Goal: Information Seeking & Learning: Check status

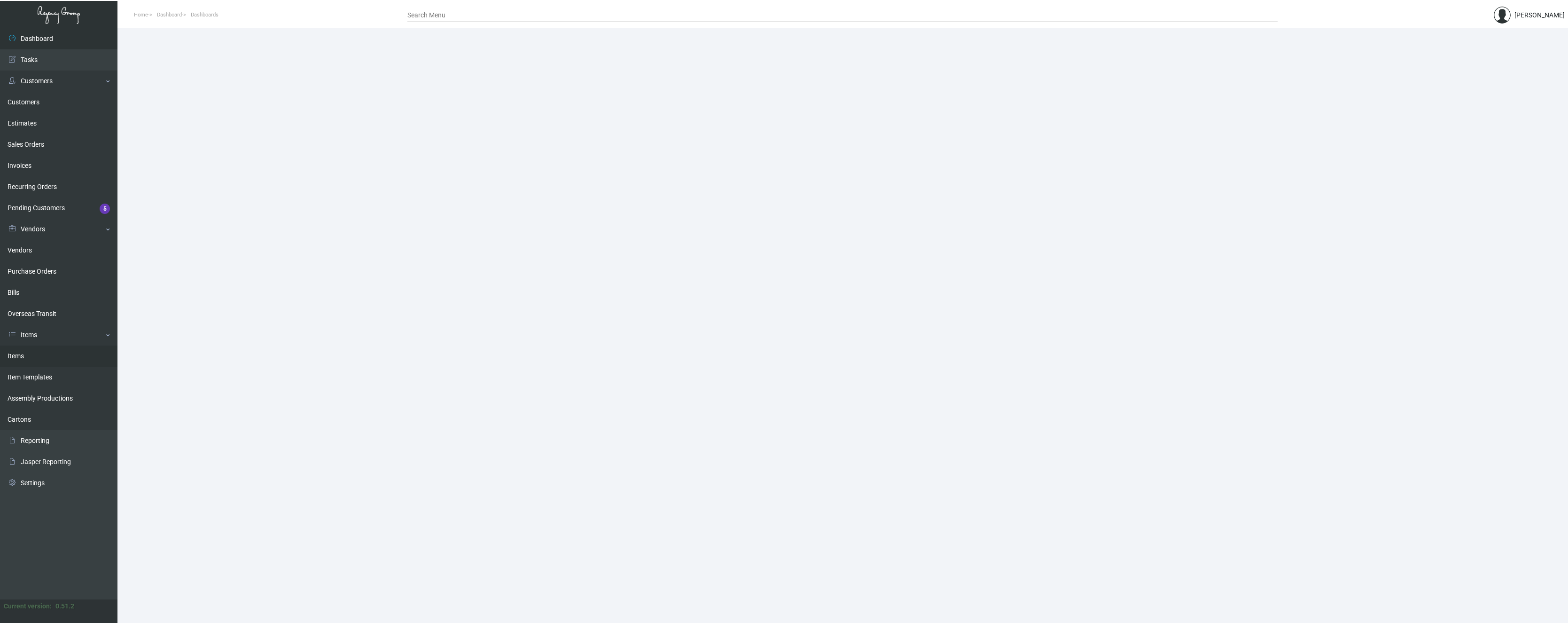
click at [17, 356] on link "Items" at bounding box center [58, 356] width 117 height 21
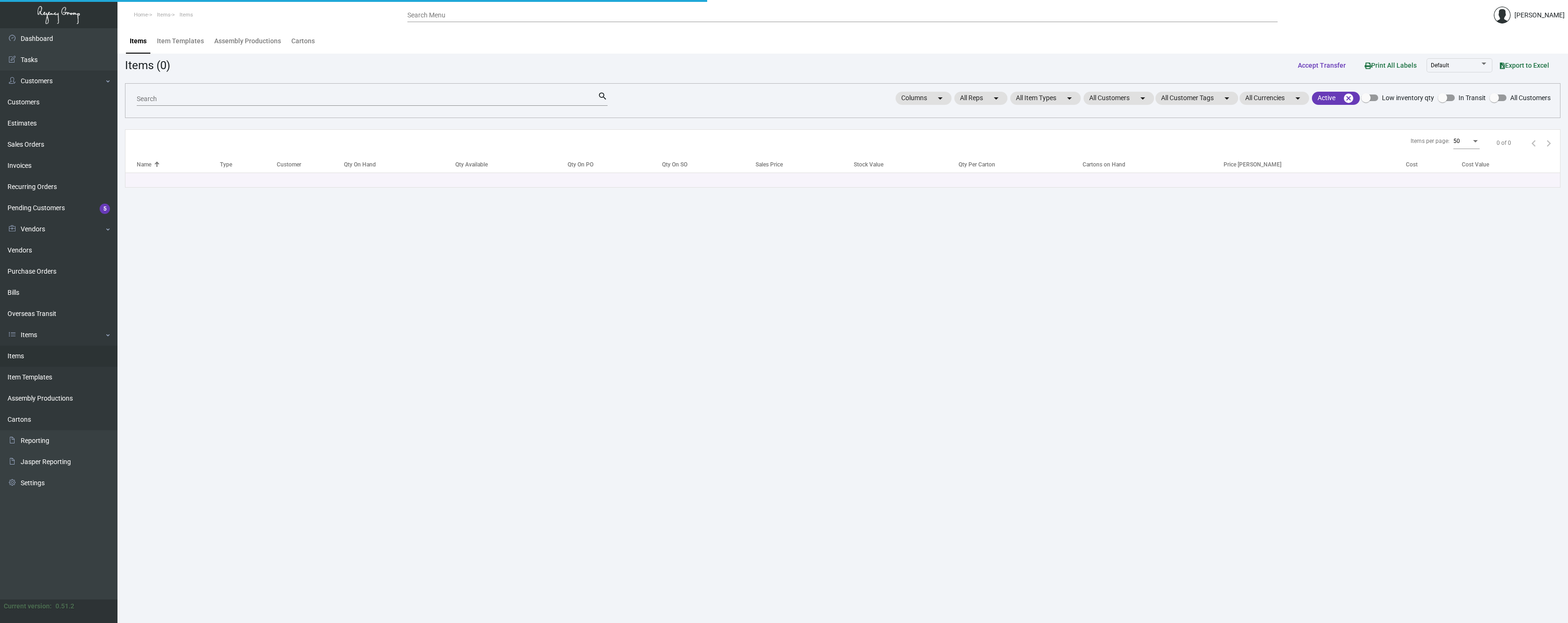
click at [180, 100] on input "Search" at bounding box center [367, 99] width 461 height 7
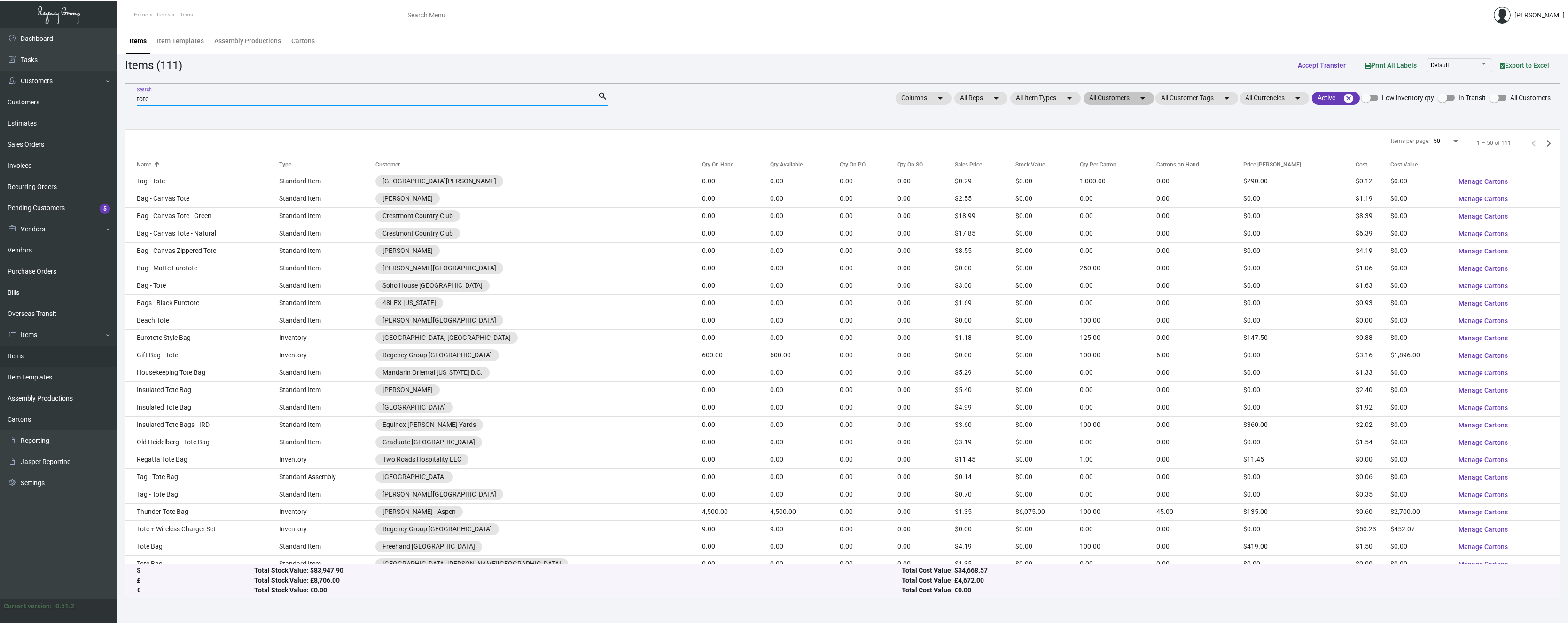
type input "tote"
click at [1105, 100] on mat-chip "All Customers arrow_drop_down" at bounding box center [1119, 99] width 71 height 13
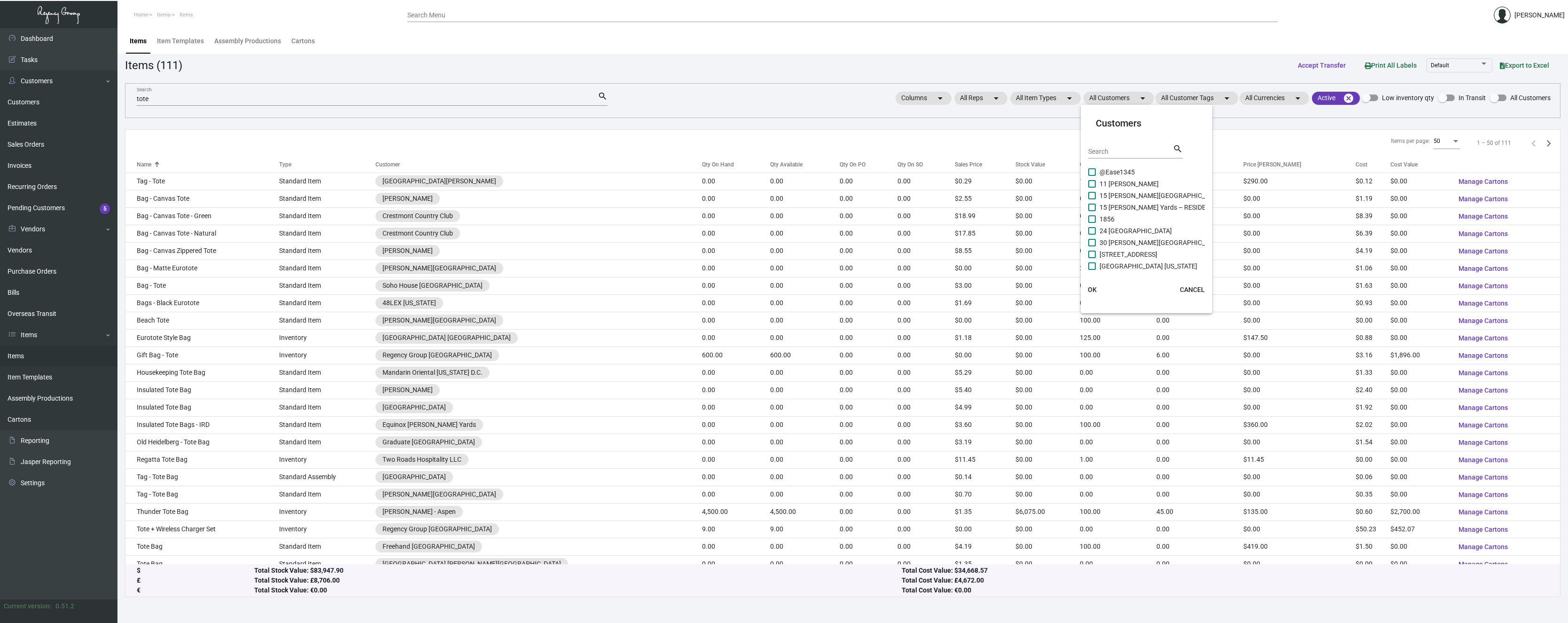
click at [1101, 153] on input "Search" at bounding box center [1130, 152] width 85 height 7
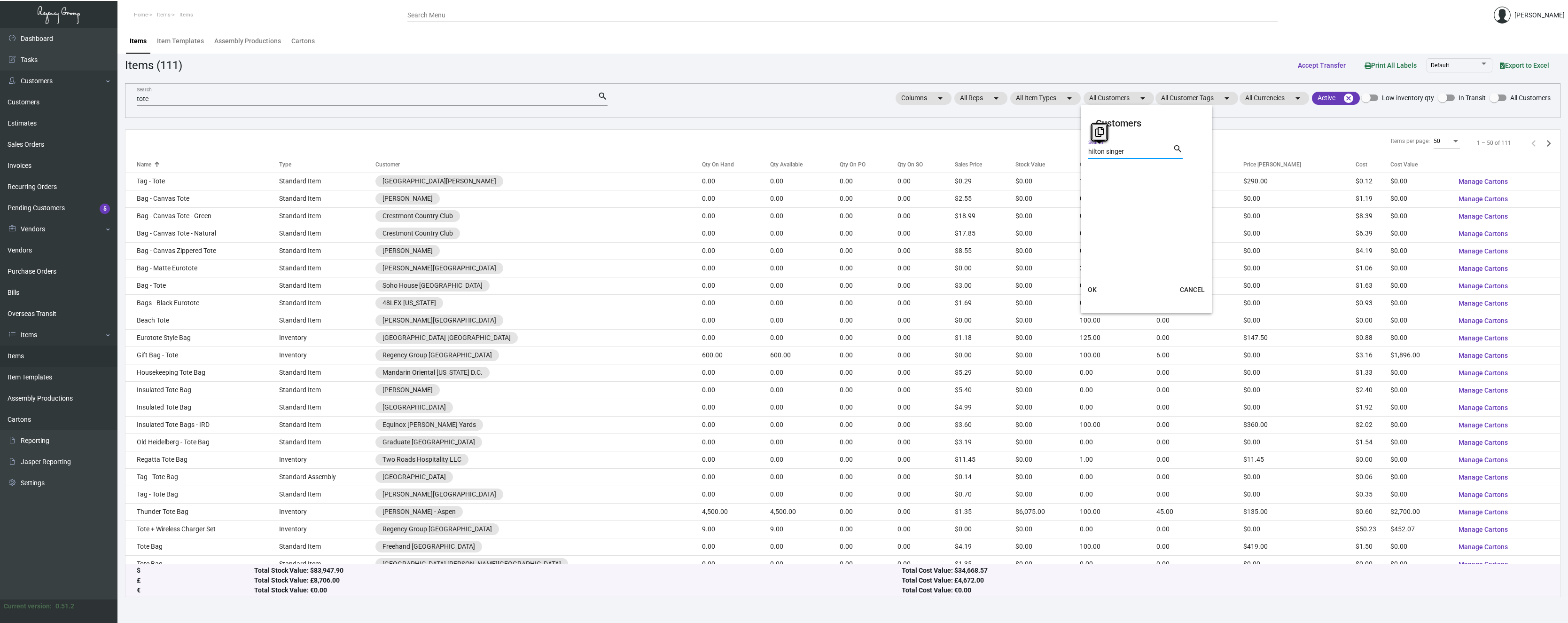
drag, startPoint x: 1108, startPoint y: 152, endPoint x: 1088, endPoint y: 152, distance: 20.0
click at [1088, 152] on input "hilton singer" at bounding box center [1130, 152] width 85 height 7
type input "singer"
click at [1119, 172] on span "[GEOGRAPHIC_DATA]" at bounding box center [1131, 172] width 63 height 12
click at [1092, 176] on input "[GEOGRAPHIC_DATA]" at bounding box center [1091, 176] width 1 height 1
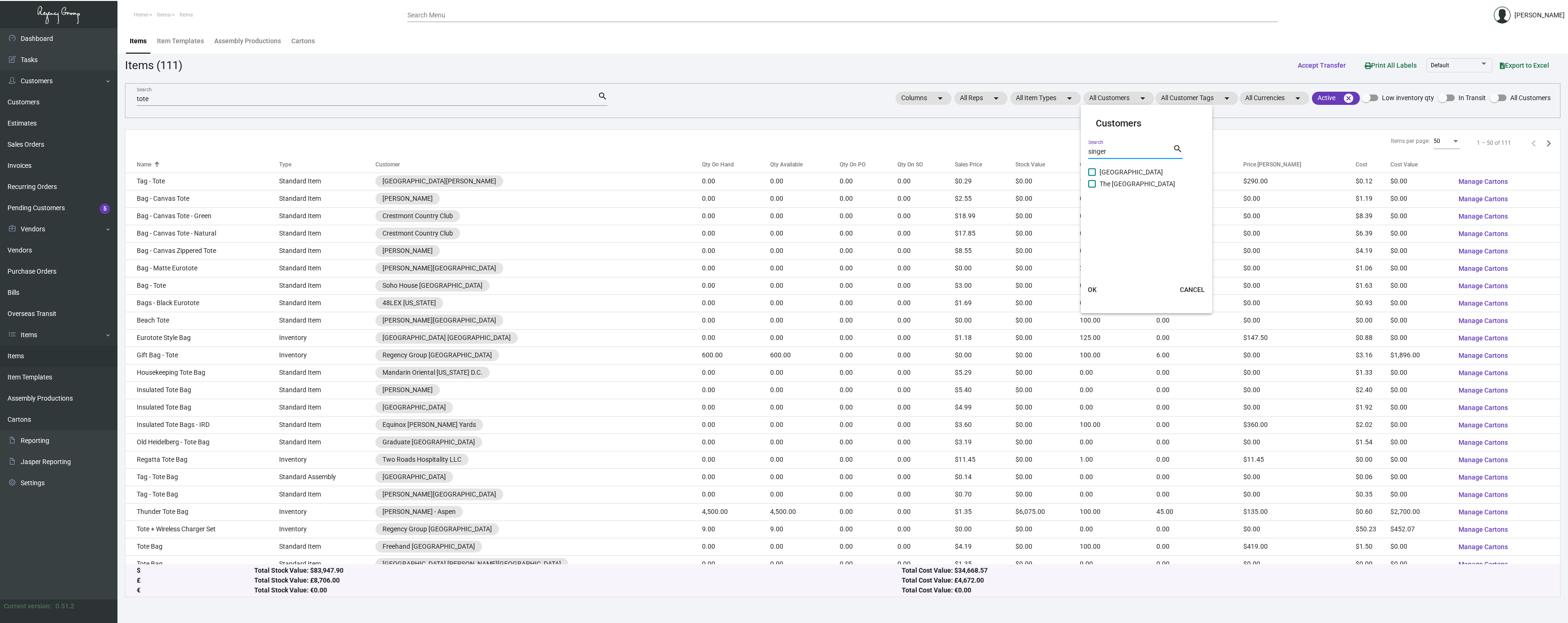
checkbox input "true"
click at [1090, 287] on span "OK" at bounding box center [1092, 289] width 9 height 7
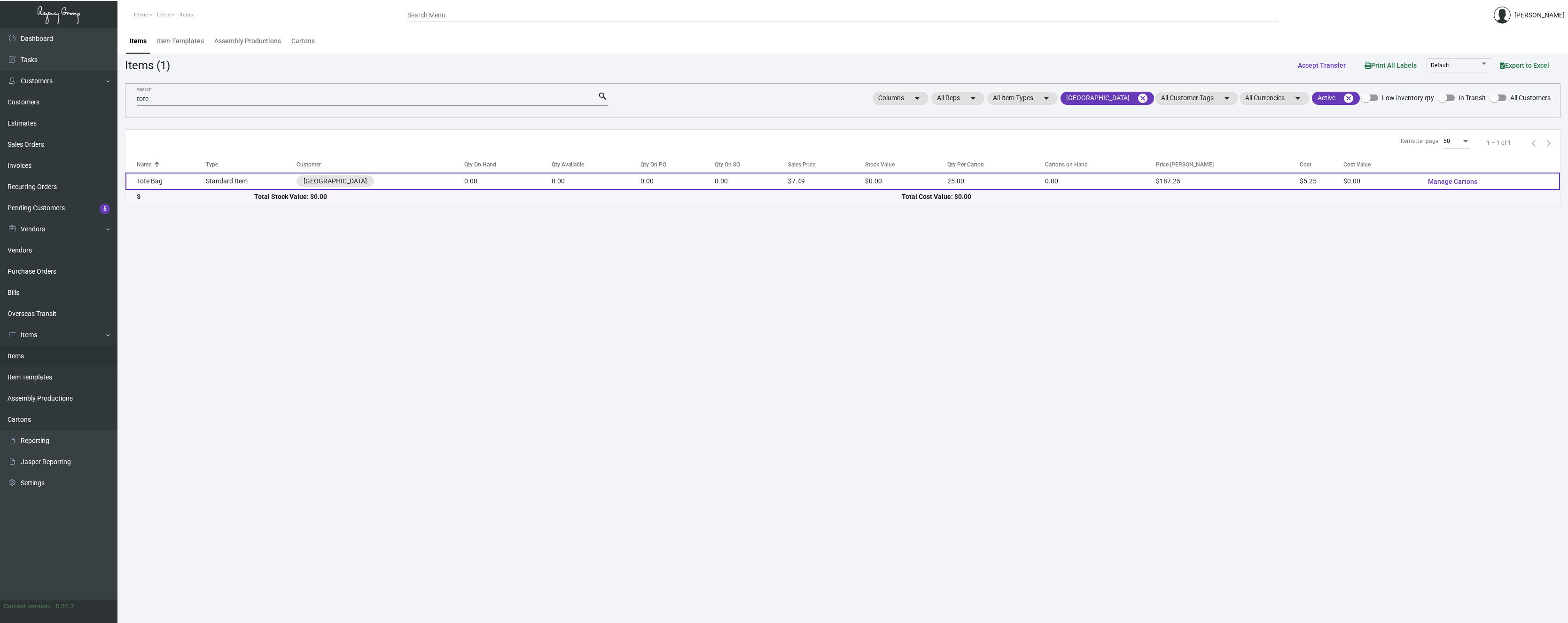
click at [156, 180] on td "Tote Bag" at bounding box center [166, 181] width 80 height 18
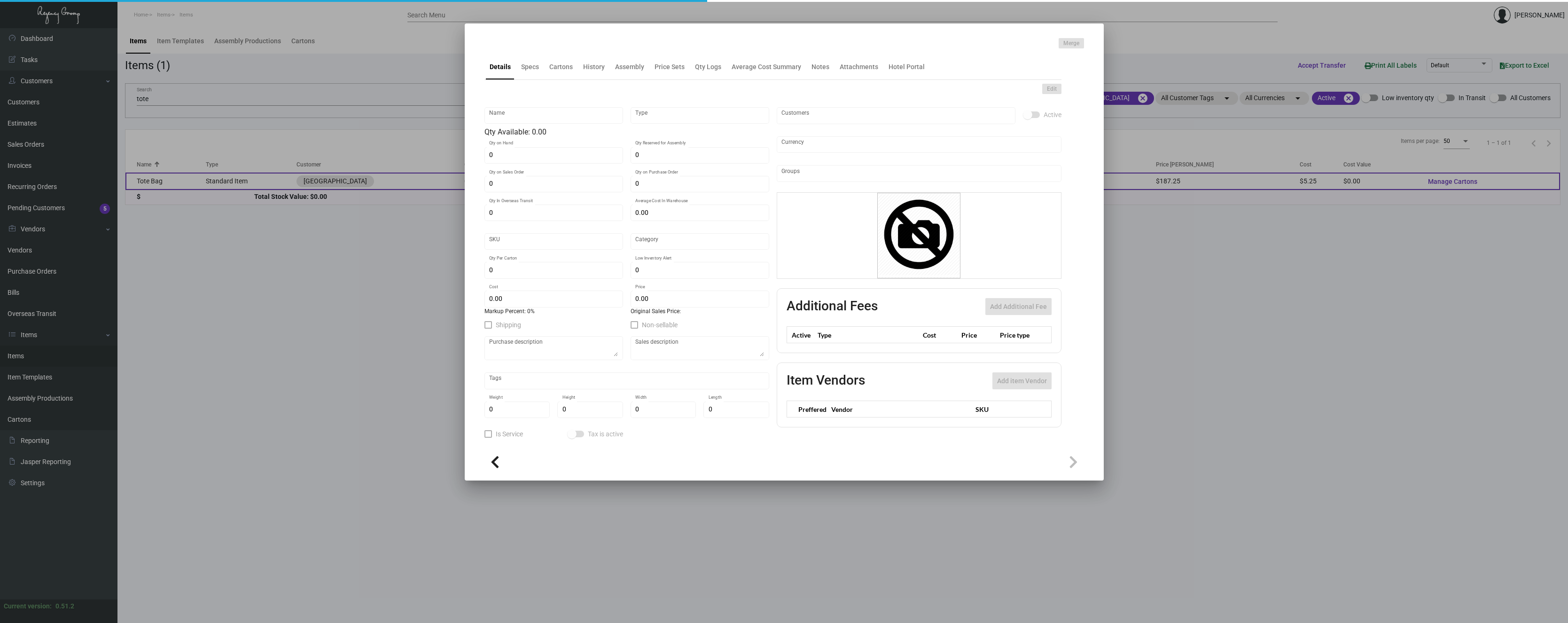
type input "Tote Bag"
type input "Standard Item"
type input "$ 5.25"
type input "Overseas"
type input "25"
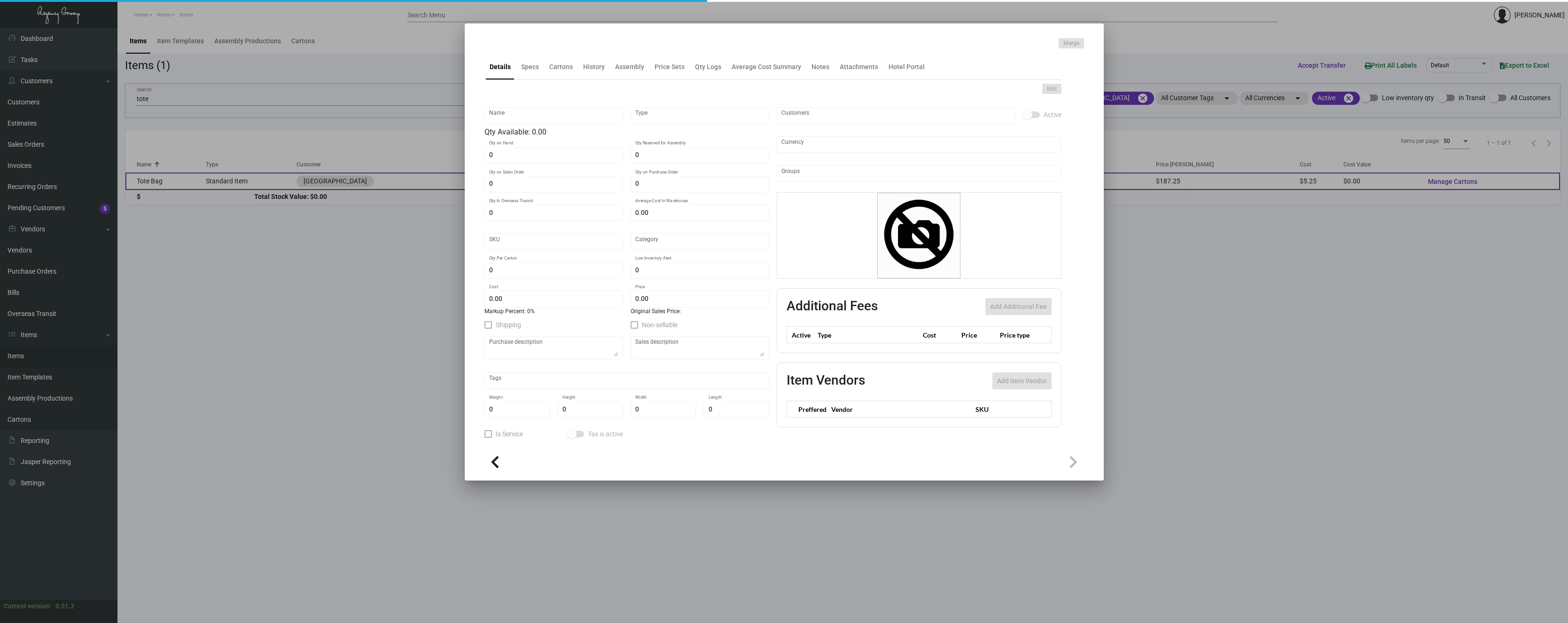
type input "$ 5.25"
type input "$ 7.49"
checkbox input "true"
type input "United States Dollar $"
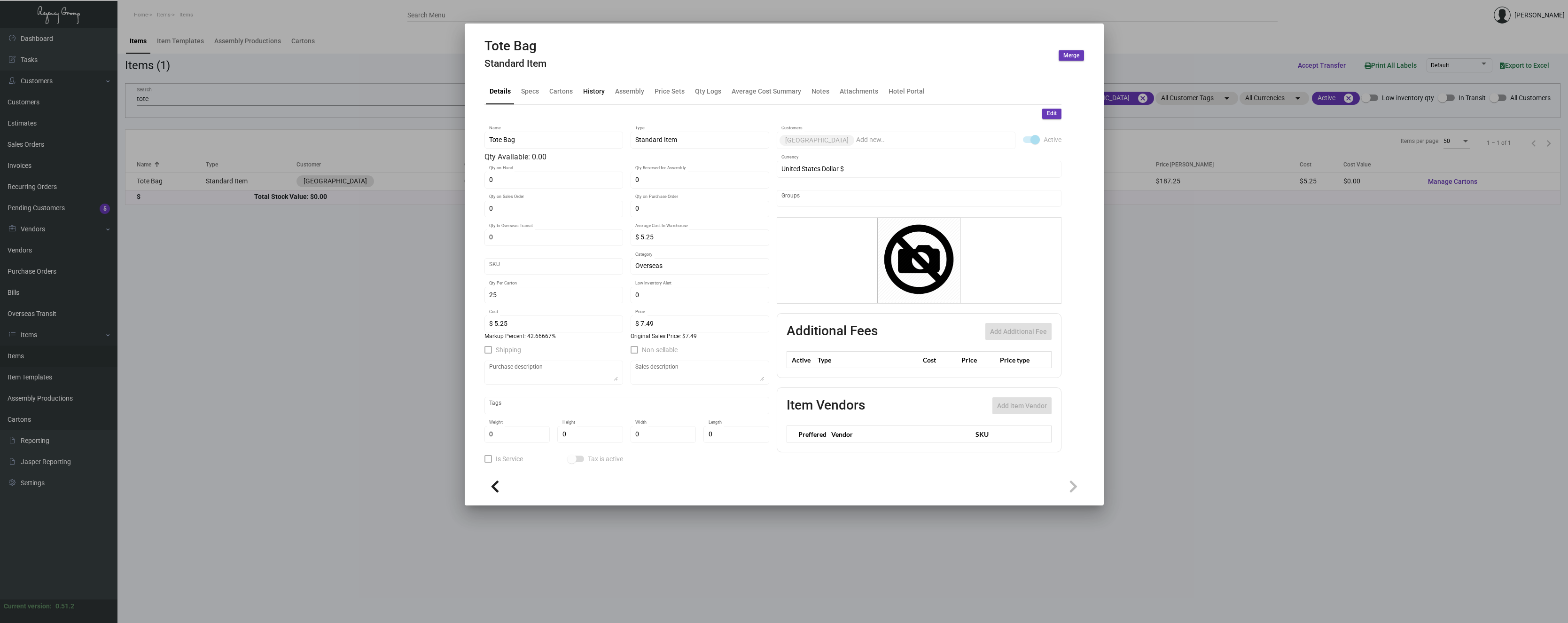
click at [588, 92] on div "History" at bounding box center [594, 91] width 22 height 10
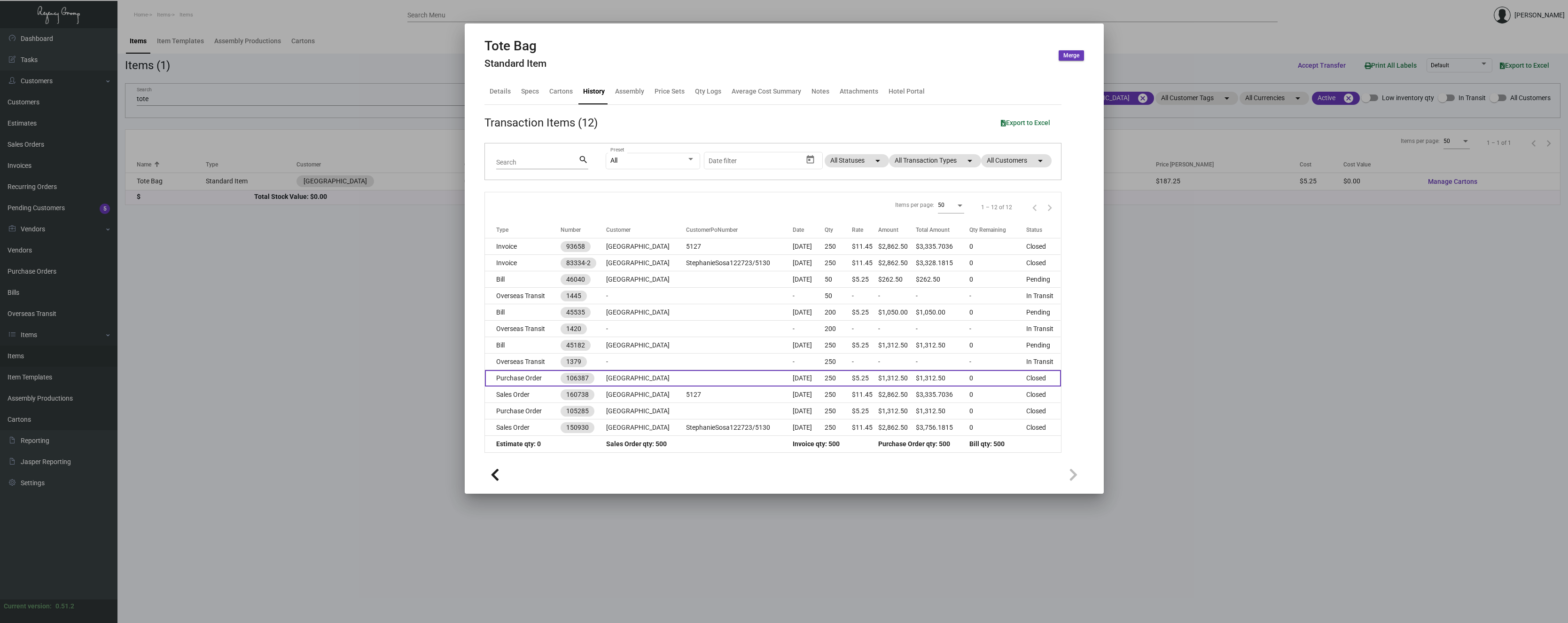
click at [516, 380] on td "Purchase Order" at bounding box center [523, 378] width 76 height 16
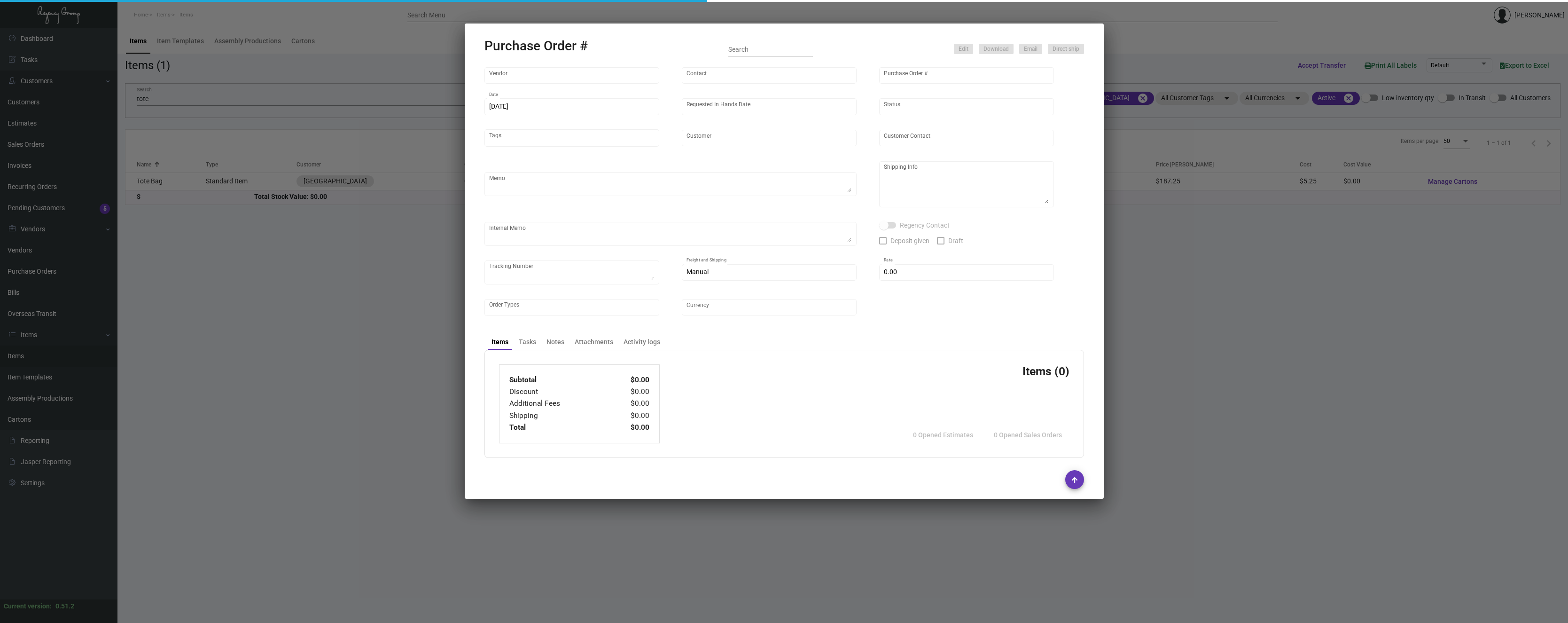
type input "Hangzhou [PERSON_NAME] Leisure Product Co. LTD"
type input "[PERSON_NAME]"
type input "106387"
type input "[DATE]"
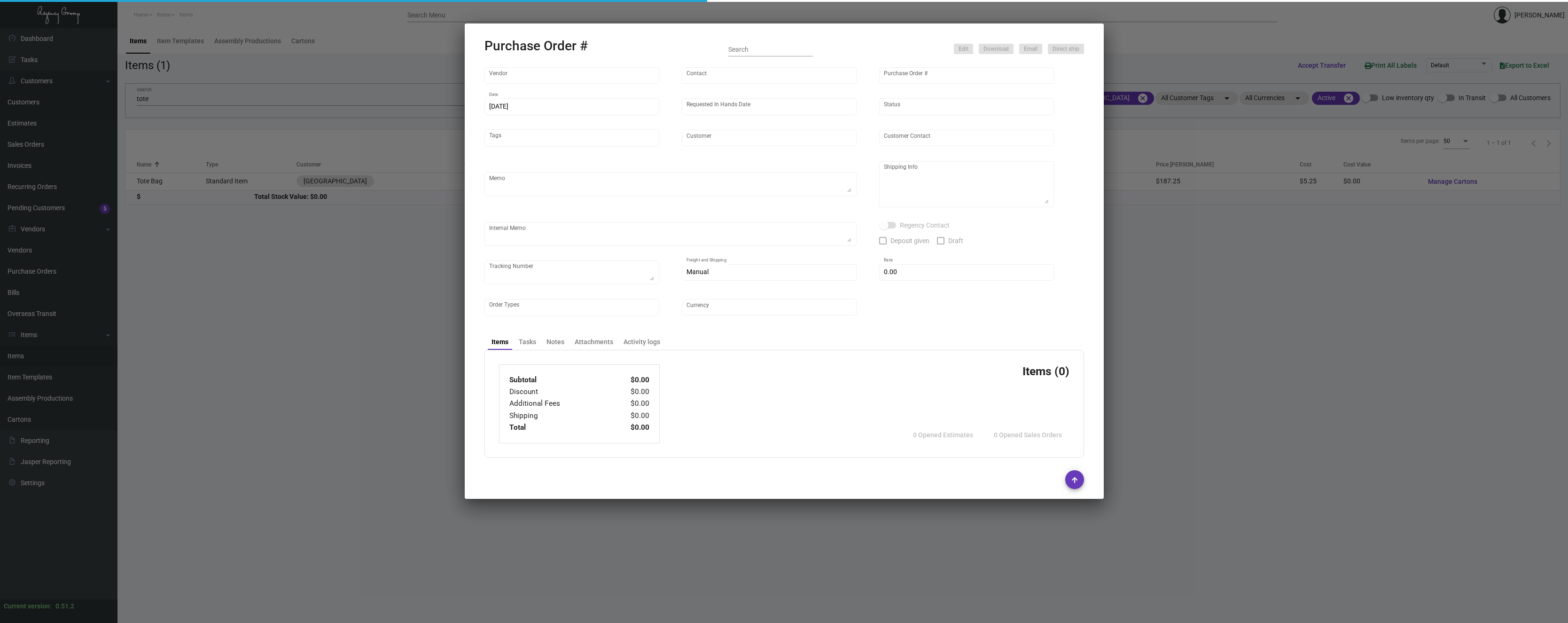
type input "[GEOGRAPHIC_DATA]"
type textarea "Please ship by boat to our NJ warehouse."
type textarea "Regency Group NJ - [PERSON_NAME] [STREET_ADDRESS]"
checkbox input "true"
type input "$ 0.00"
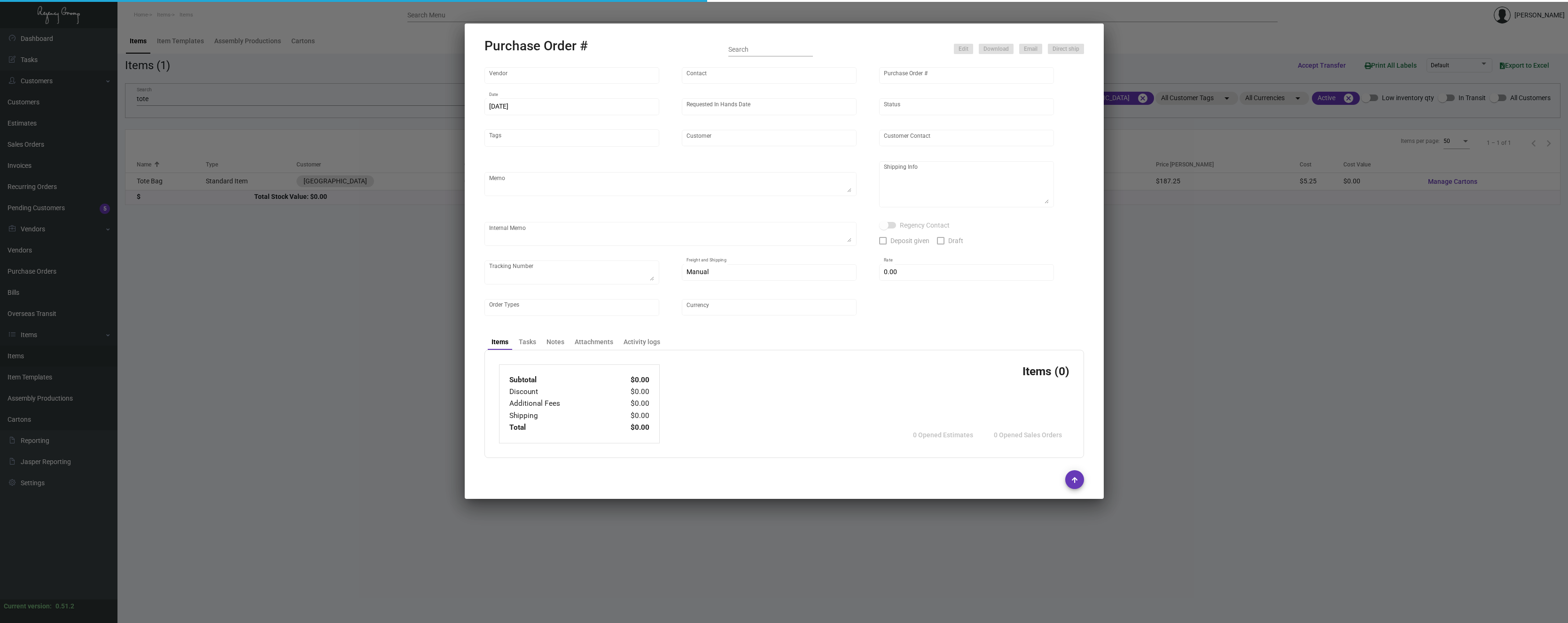
type input "United States Dollar $"
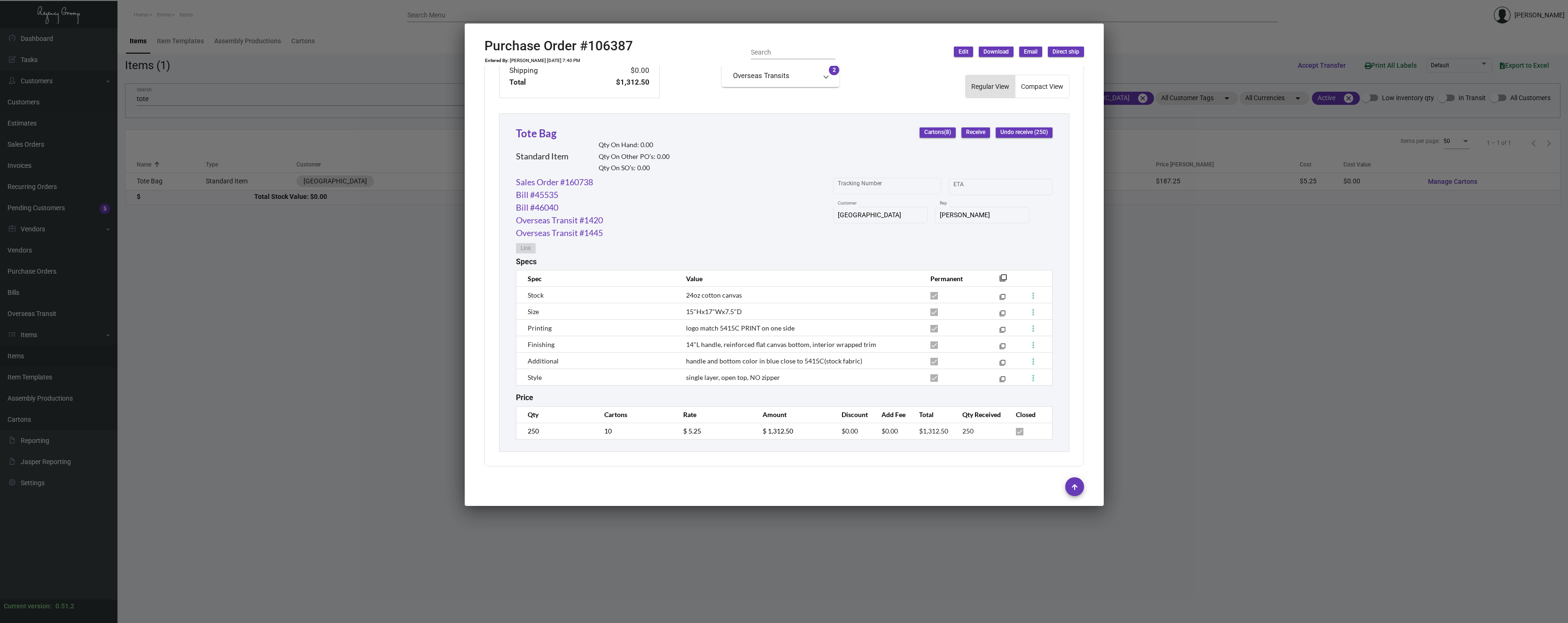
scroll to position [391, 0]
click at [309, 325] on div at bounding box center [784, 311] width 1568 height 623
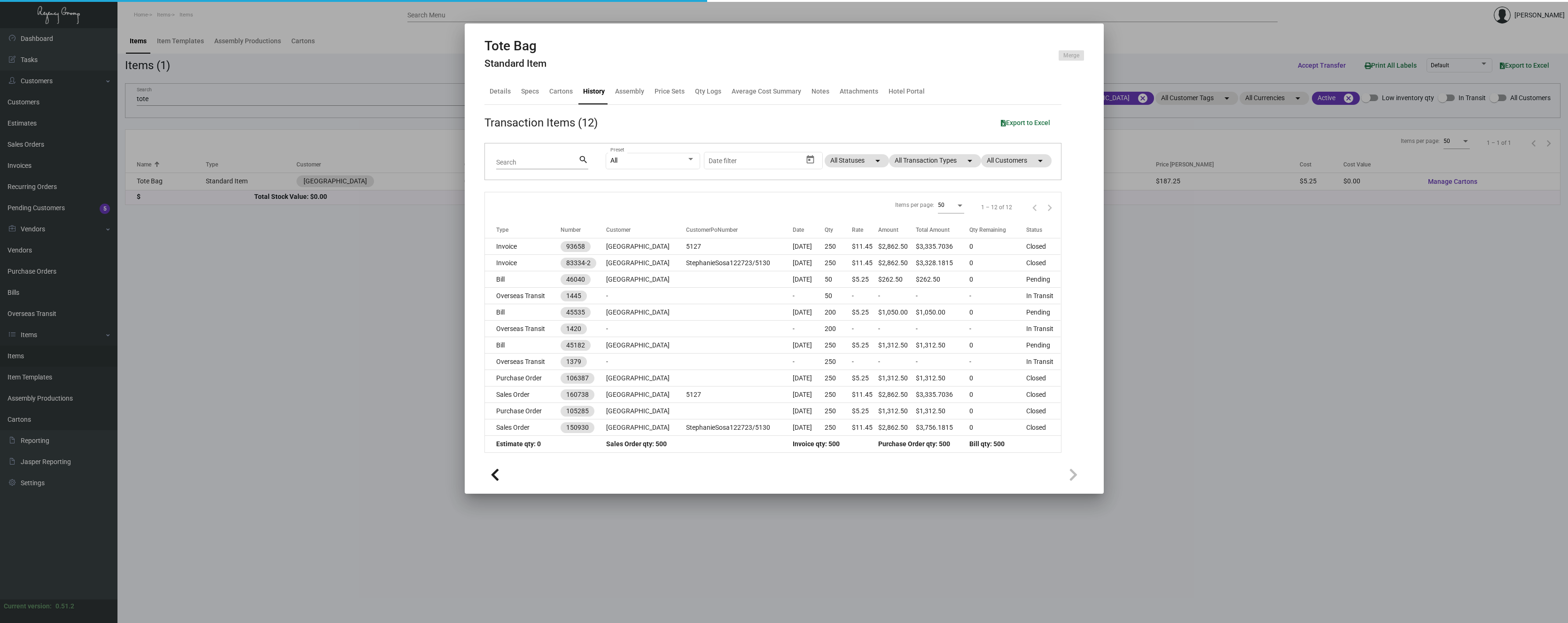
click at [351, 280] on div at bounding box center [784, 311] width 1568 height 623
